Goal: Task Accomplishment & Management: Use online tool/utility

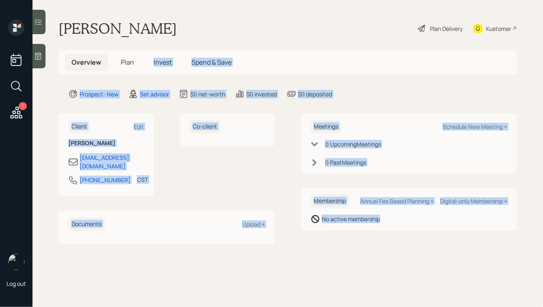
drag, startPoint x: 408, startPoint y: 251, endPoint x: 146, endPoint y: 43, distance: 334.4
click at [146, 43] on main "[PERSON_NAME] Plan Delivery Kustomer Overview Plan Invest Spend & Save Prospect…" at bounding box center [288, 153] width 510 height 307
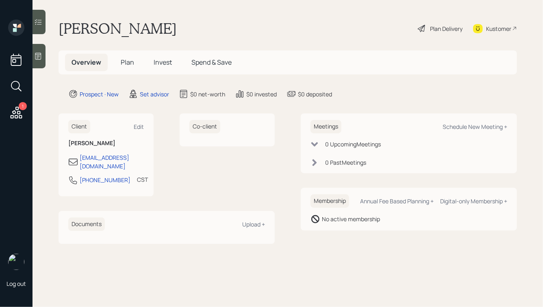
click at [132, 37] on h1 "[PERSON_NAME]" at bounding box center [118, 29] width 118 height 18
click at [42, 50] on div at bounding box center [39, 56] width 13 height 24
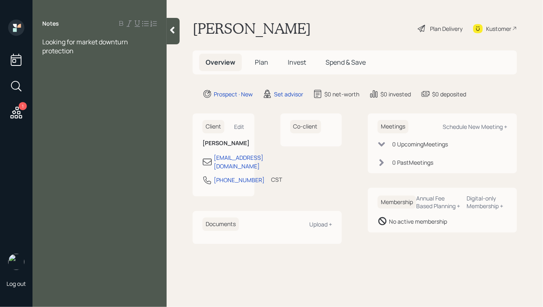
click at [43, 42] on span "Looking for market downturn protection" at bounding box center [85, 46] width 87 height 18
click at [169, 33] on icon at bounding box center [172, 30] width 8 height 8
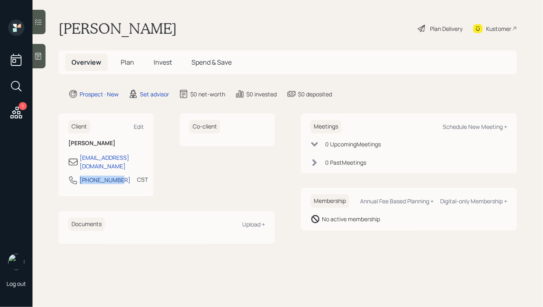
drag, startPoint x: 78, startPoint y: 168, endPoint x: 116, endPoint y: 174, distance: 37.9
click at [116, 175] on div "[PHONE_NUMBER]" at bounding box center [99, 180] width 62 height 10
copy div "[PHONE_NUMBER]"
click at [479, 128] on div "Schedule New Meeting +" at bounding box center [474, 127] width 65 height 8
select select "round-[PERSON_NAME]"
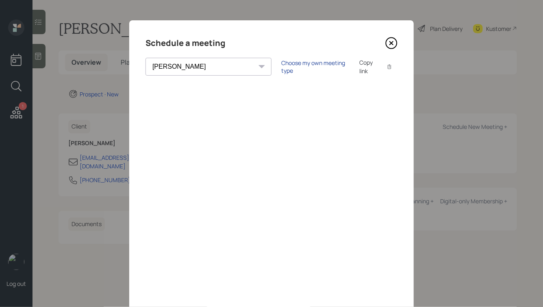
click at [281, 65] on div "Choose my own meeting type" at bounding box center [315, 66] width 68 height 15
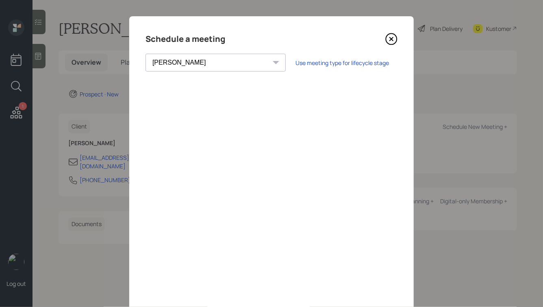
scroll to position [59, 0]
